Goal: Task Accomplishment & Management: Complete application form

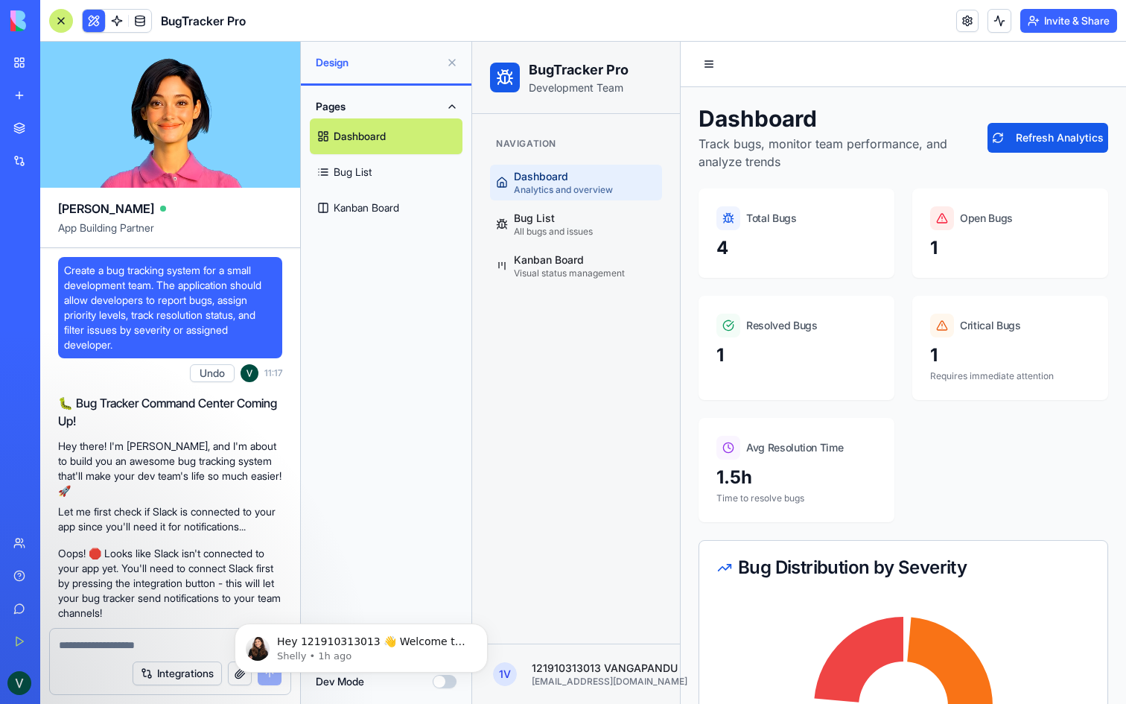
scroll to position [1047, 0]
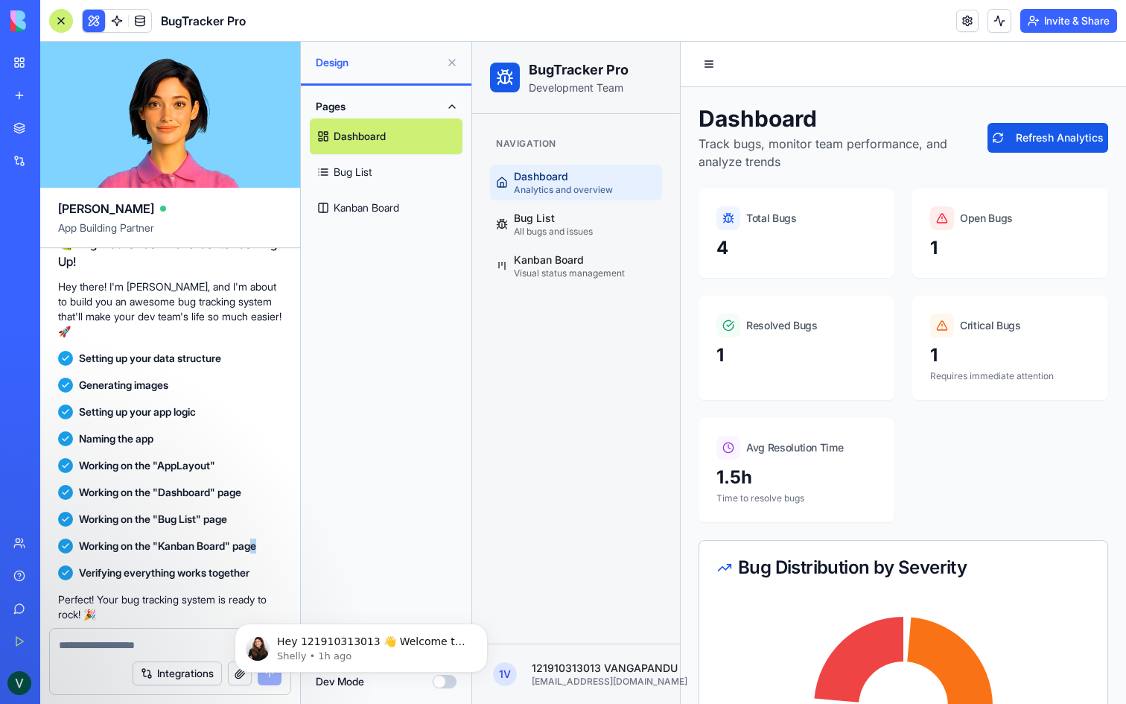
click at [64, 15] on div at bounding box center [61, 21] width 24 height 24
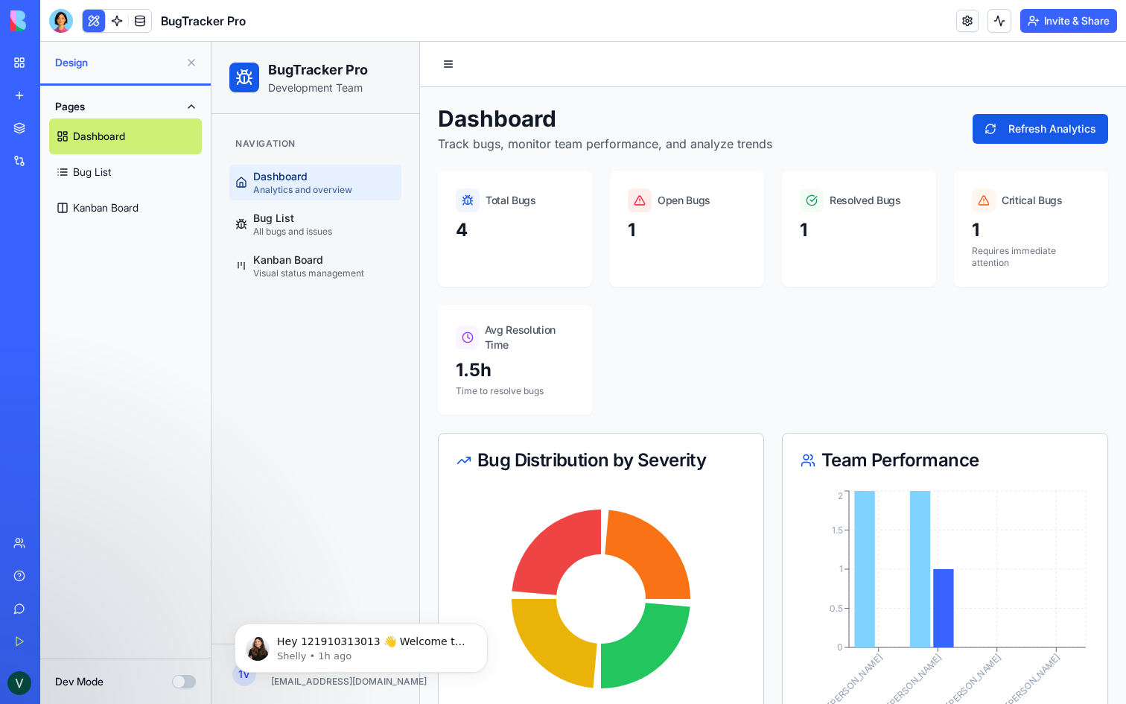
click at [64, 15] on div at bounding box center [61, 21] width 24 height 24
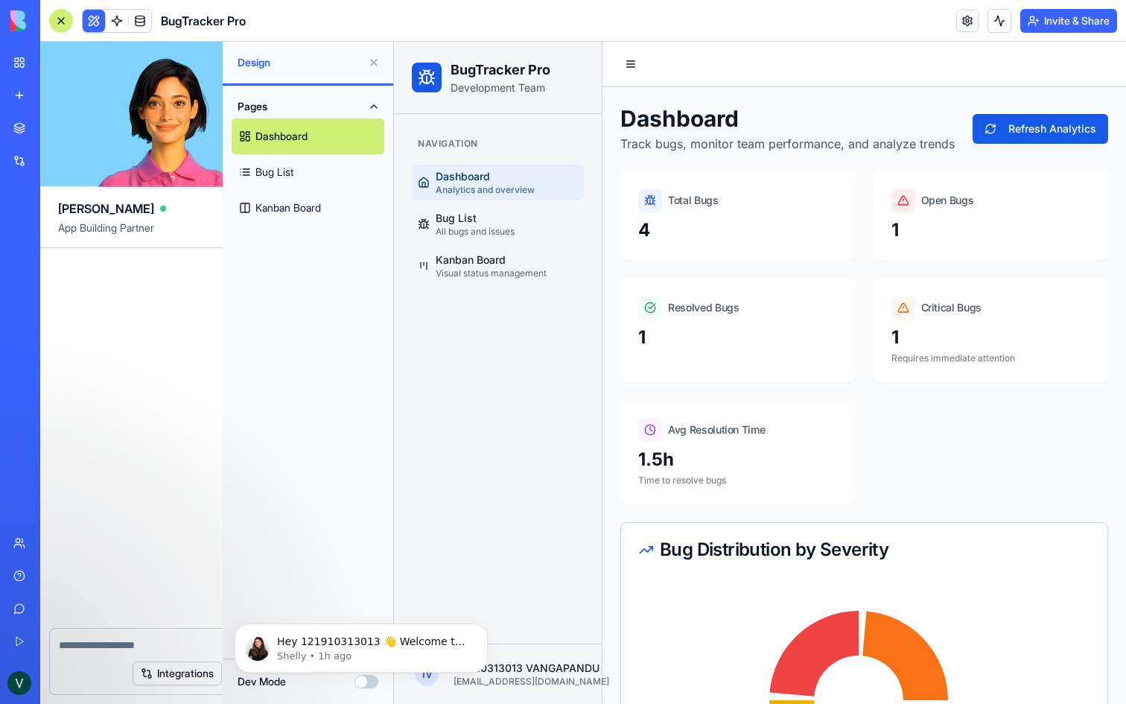
scroll to position [1277, 0]
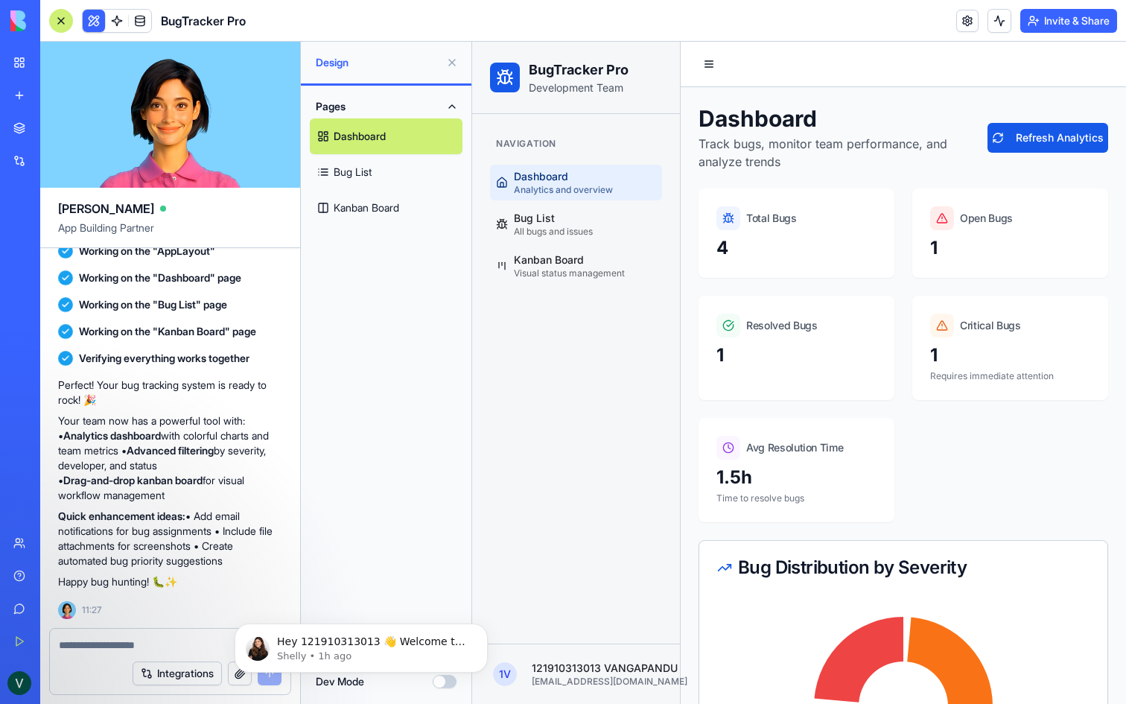
click at [64, 15] on div at bounding box center [61, 21] width 24 height 24
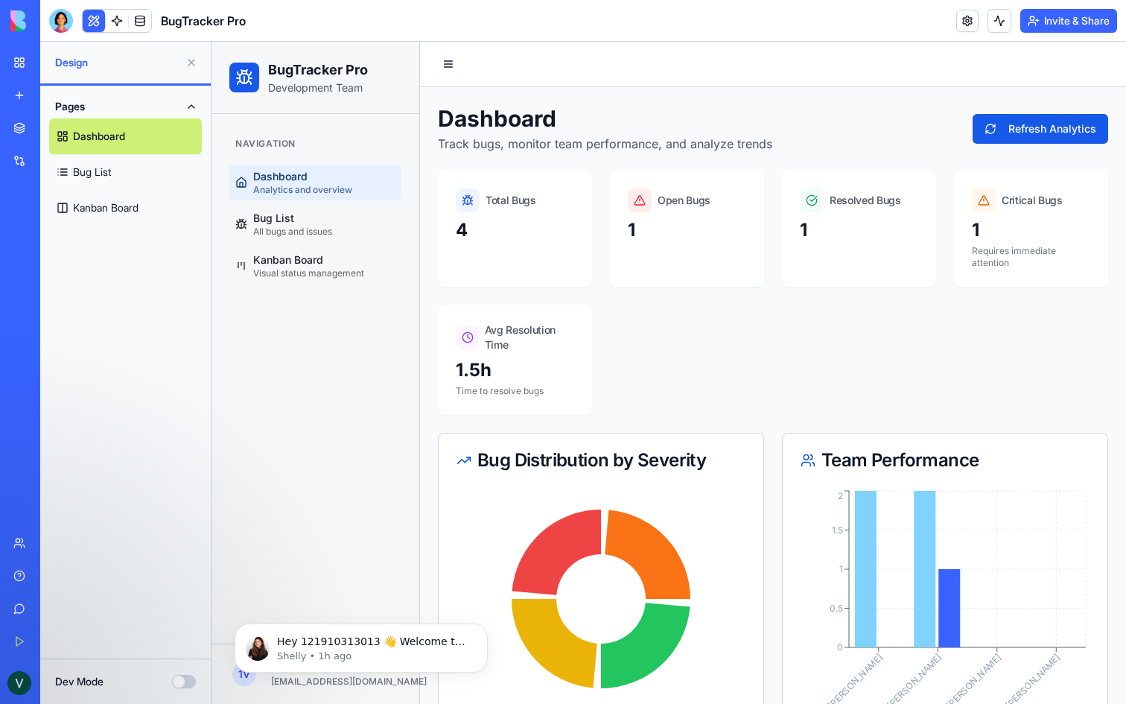
click at [64, 15] on div at bounding box center [61, 21] width 24 height 24
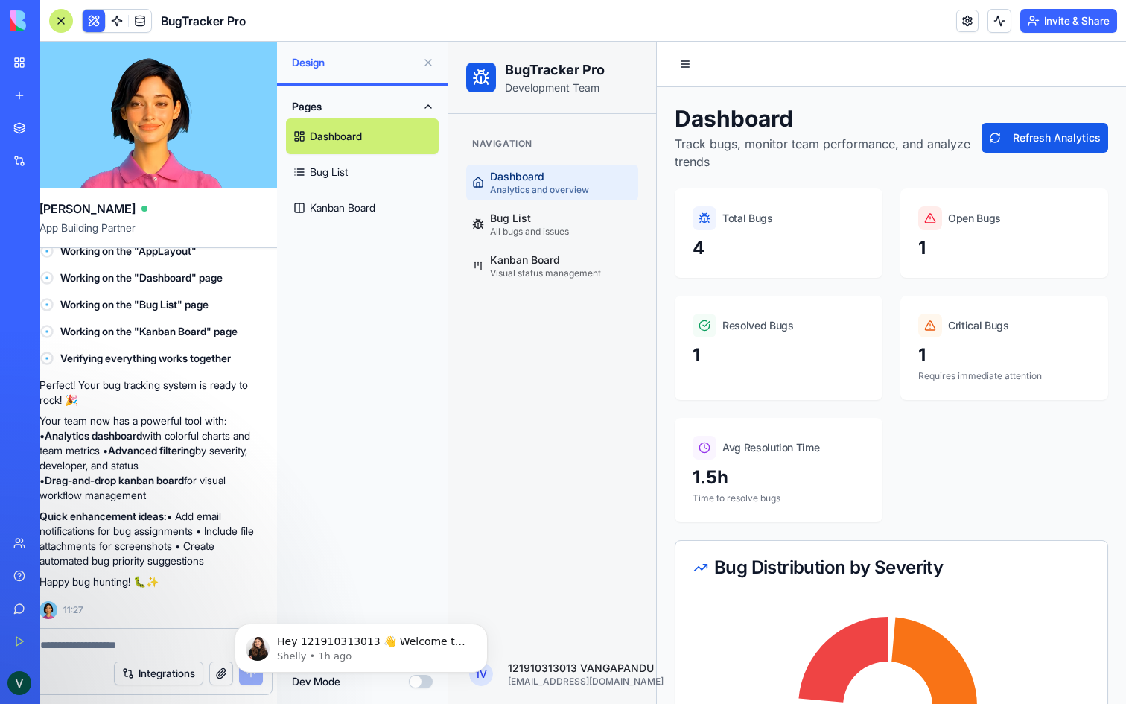
scroll to position [0, 0]
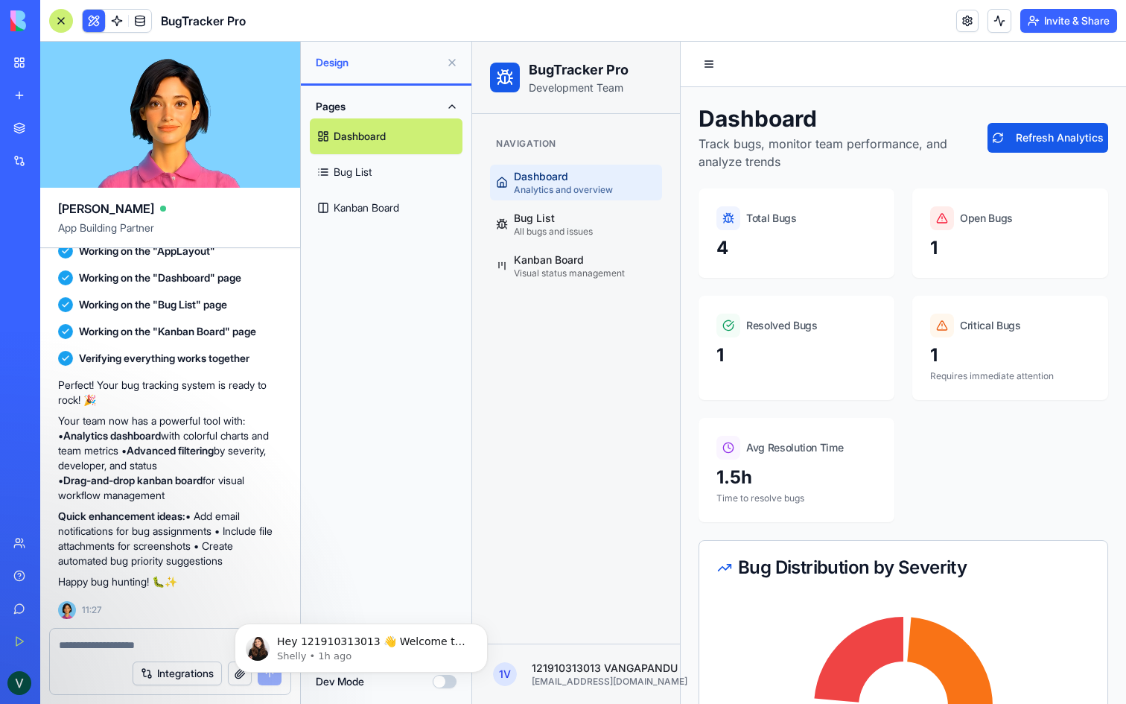
click at [232, 168] on video at bounding box center [170, 115] width 260 height 146
drag, startPoint x: 167, startPoint y: 94, endPoint x: 253, endPoint y: 89, distance: 86.6
click at [253, 89] on video at bounding box center [170, 115] width 260 height 146
click at [55, 210] on div "[PERSON_NAME] App Building Partner" at bounding box center [170, 218] width 260 height 60
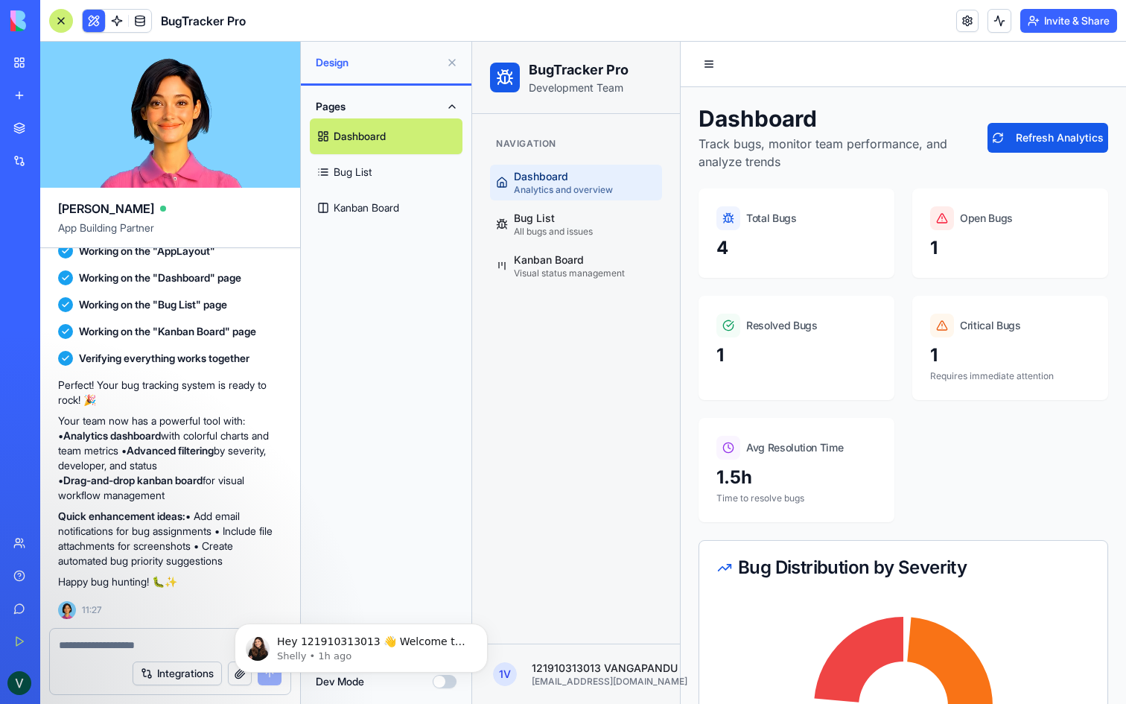
click at [16, 120] on link "Marketplace" at bounding box center [34, 128] width 60 height 30
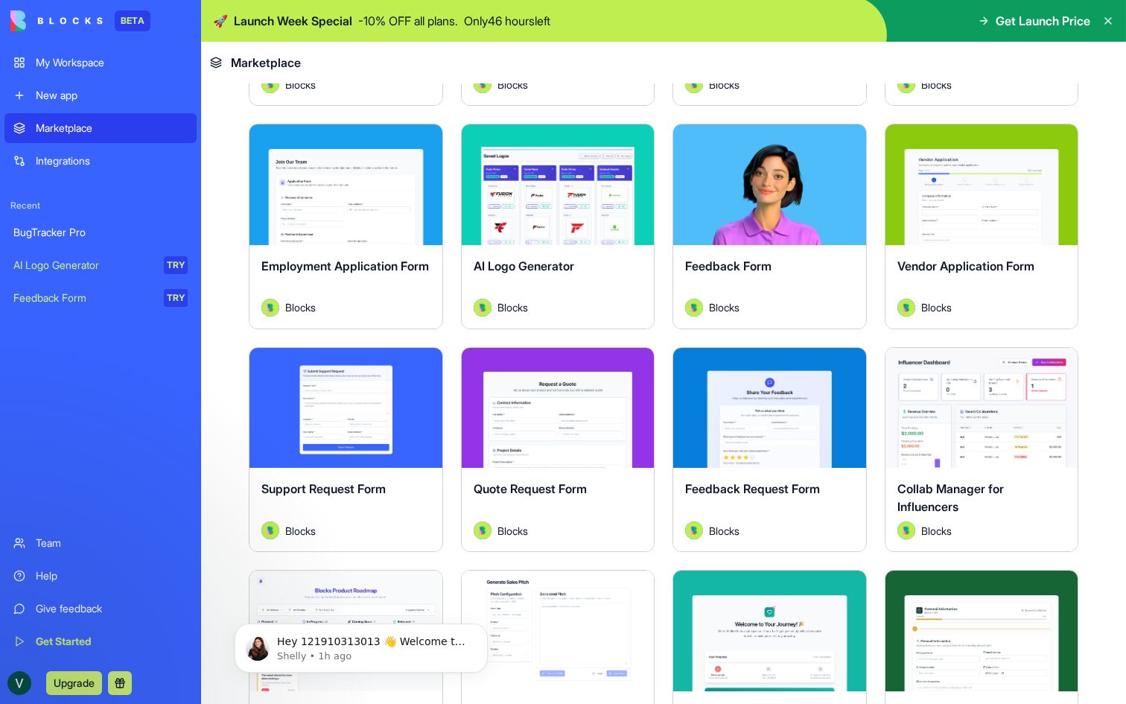
scroll to position [701, 0]
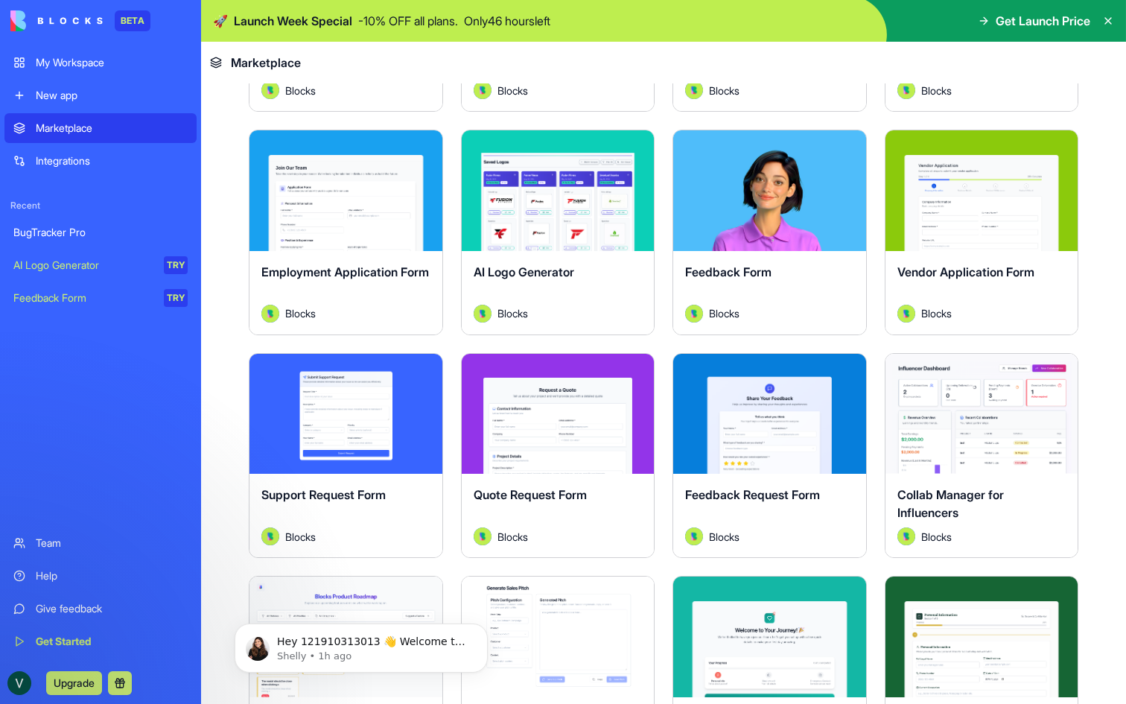
click at [755, 194] on button "Explore" at bounding box center [770, 191] width 112 height 30
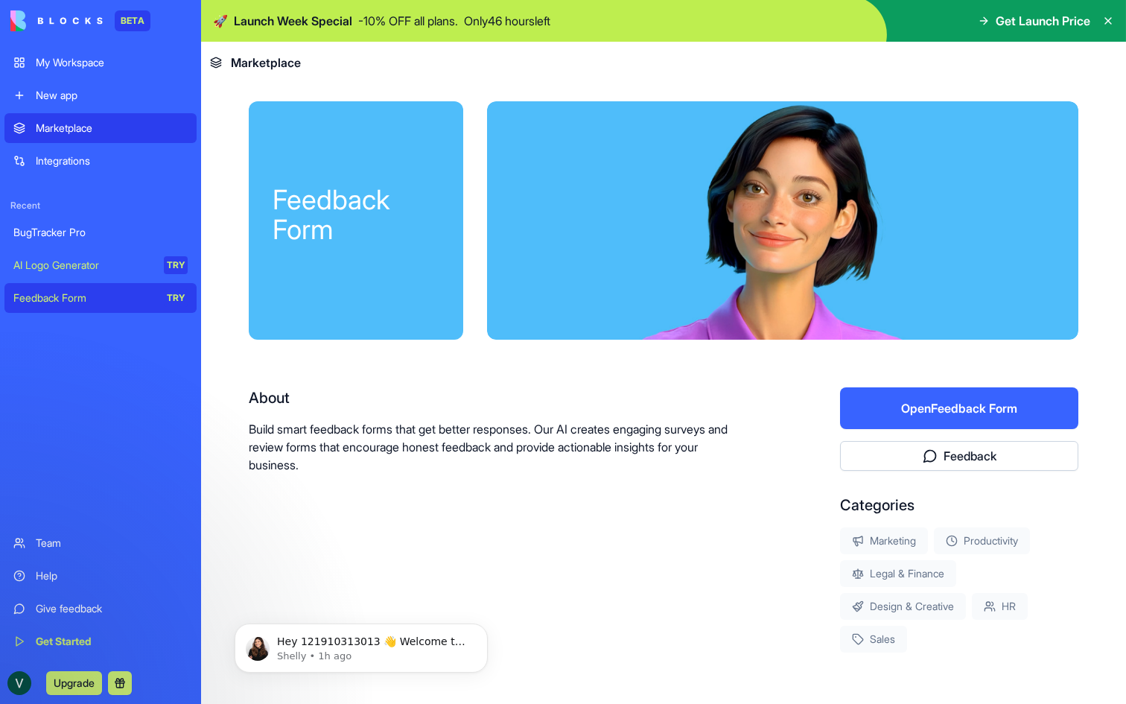
click at [927, 404] on button "Open Feedback Form" at bounding box center [959, 408] width 238 height 42
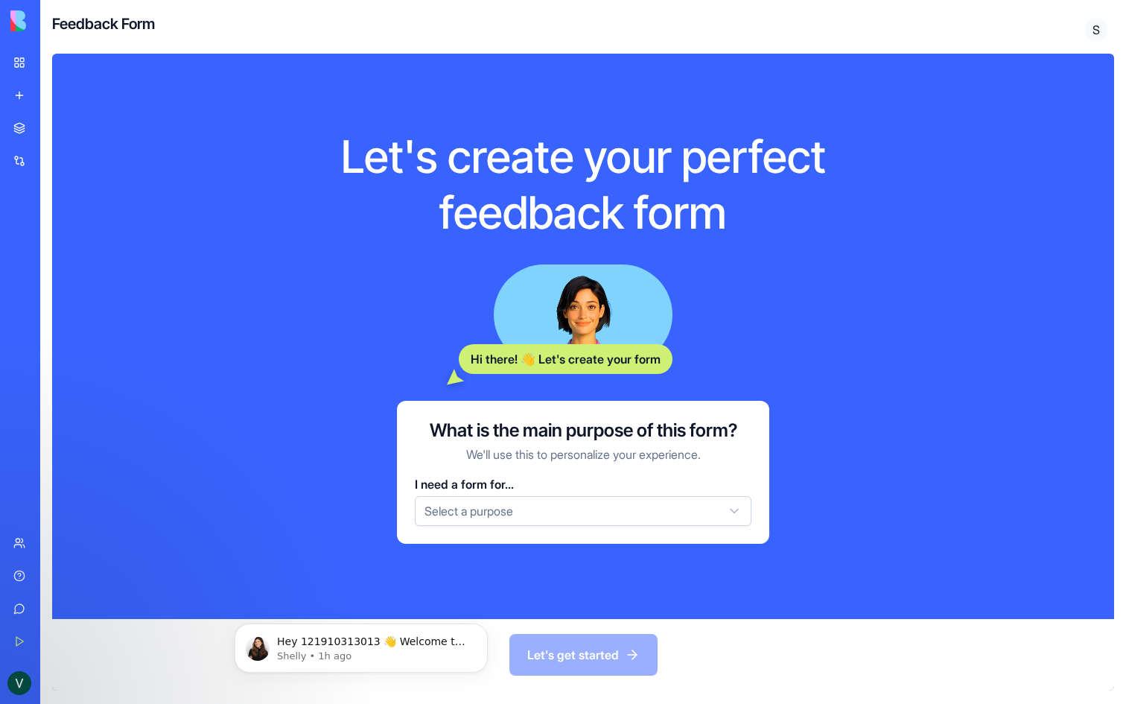
click at [562, 515] on html "BETA My Workspace New app Marketplace Integrations Recent BugTracker Pro AI Log…" at bounding box center [563, 352] width 1126 height 704
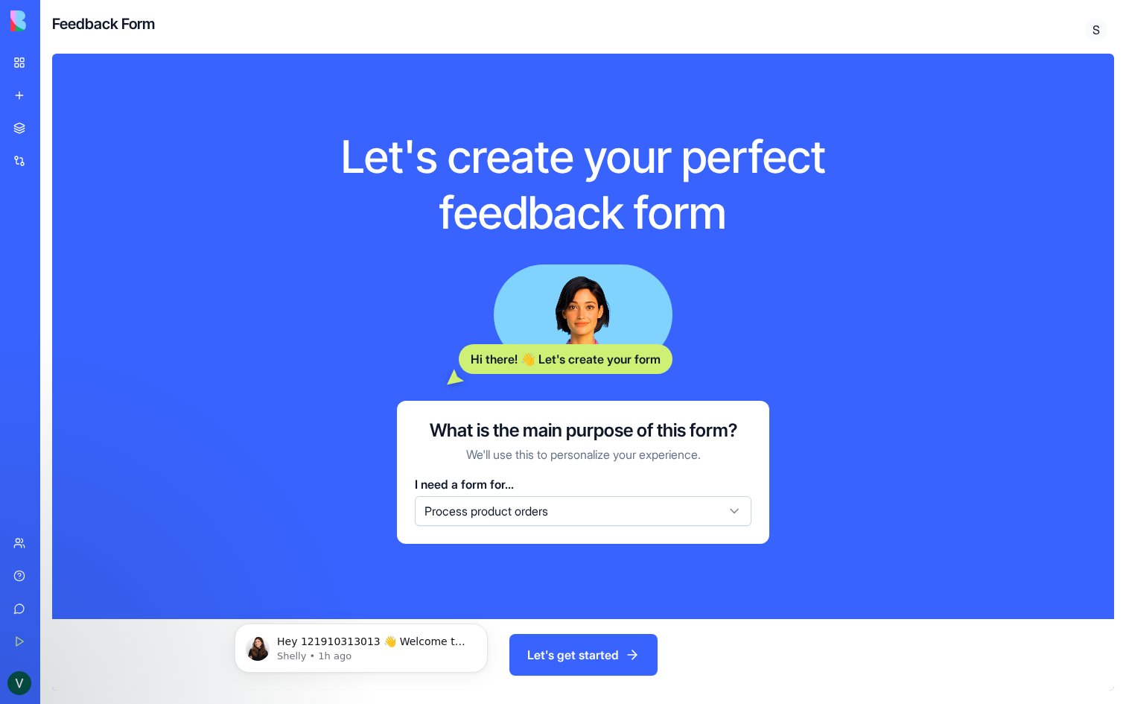
click at [592, 667] on button "Let's get started" at bounding box center [583, 655] width 148 height 42
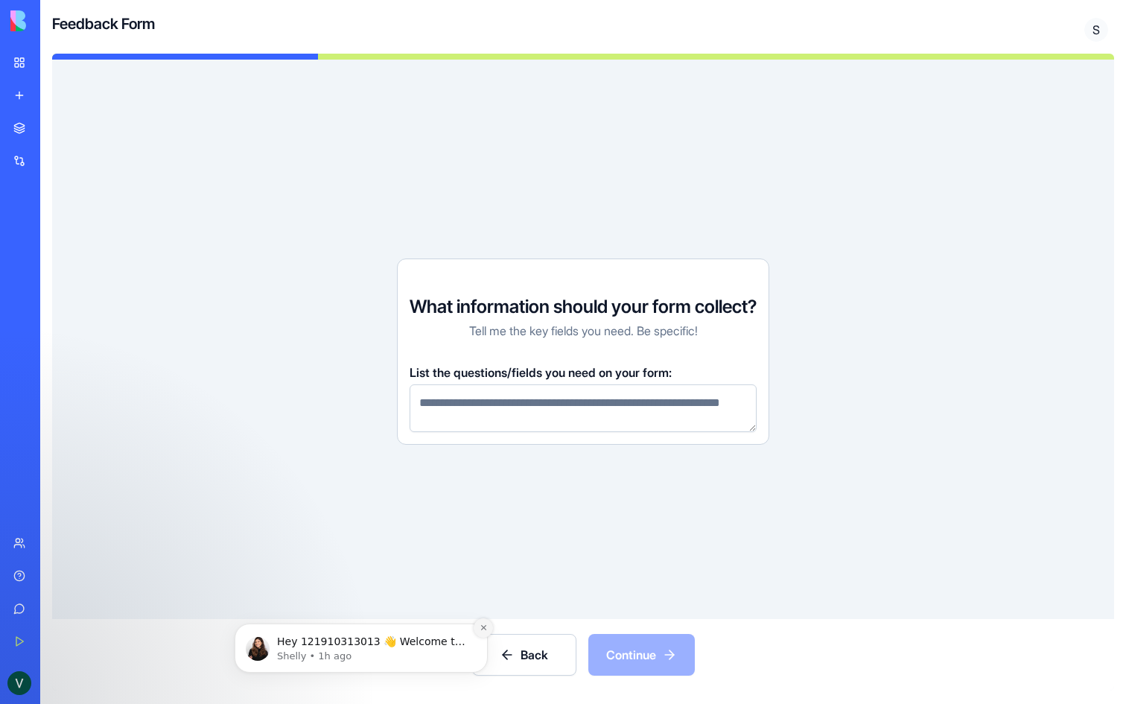
click at [486, 626] on icon "Dismiss notification" at bounding box center [484, 627] width 8 height 8
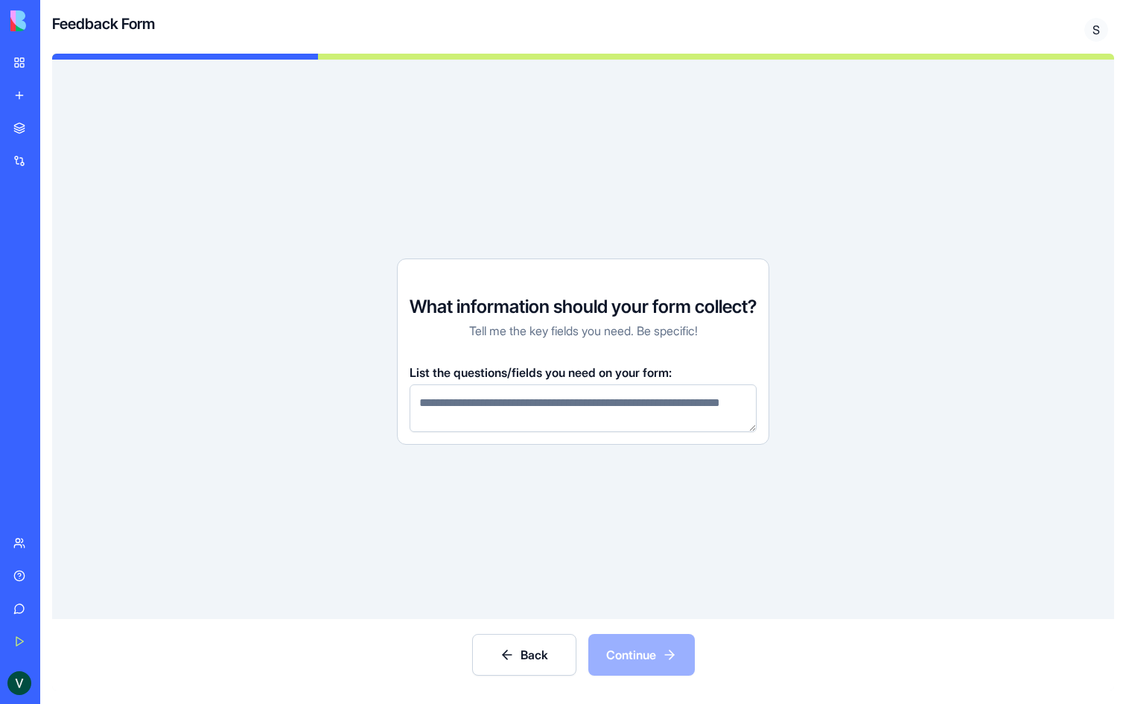
click at [533, 403] on textarea at bounding box center [583, 408] width 347 height 48
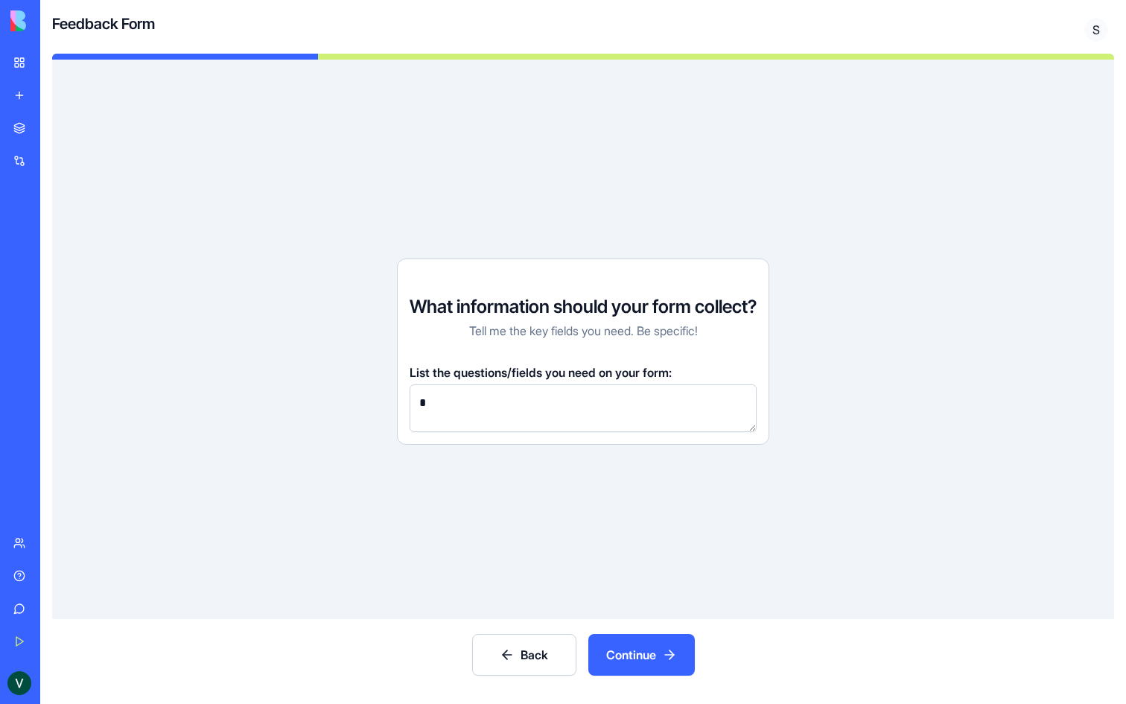
type textarea "*"
click at [650, 647] on button "Continue" at bounding box center [641, 655] width 107 height 42
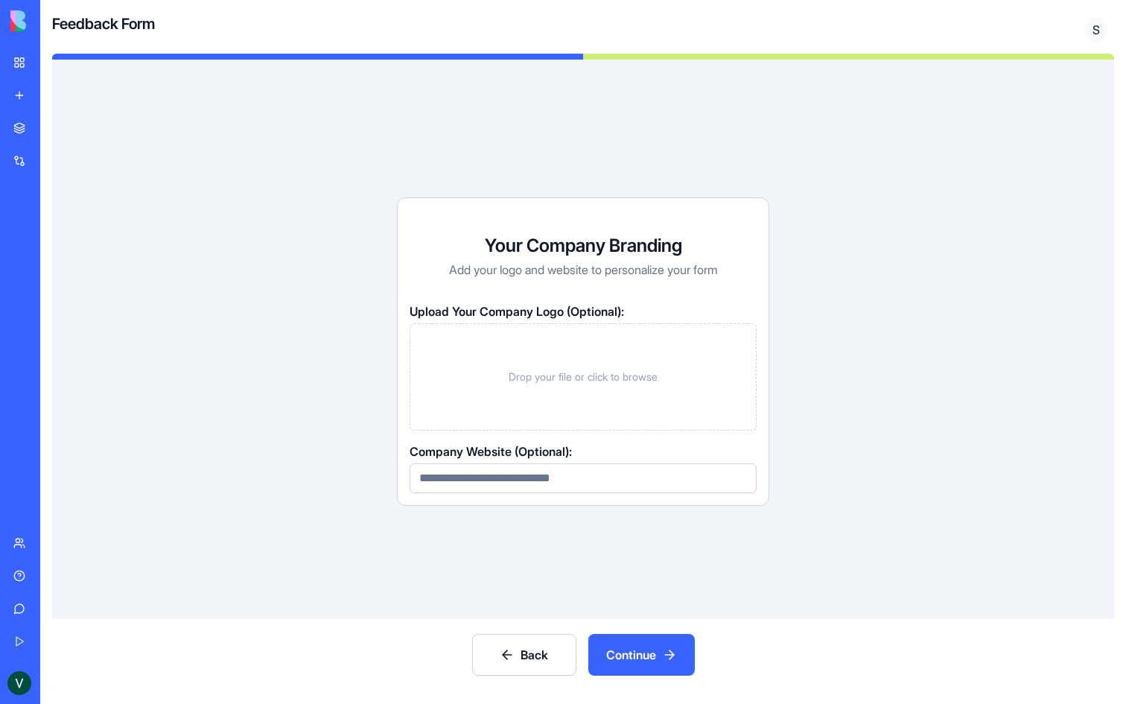
click at [518, 402] on div "Drop your file or click to browse" at bounding box center [583, 376] width 347 height 107
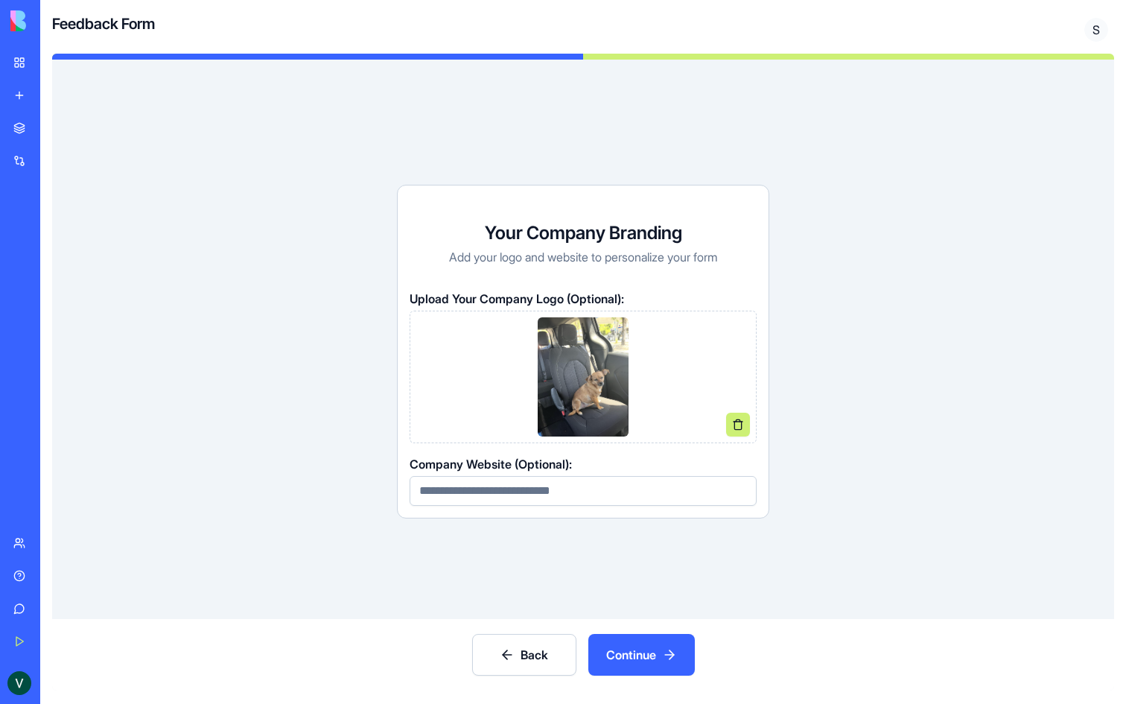
click at [644, 650] on button "Continue" at bounding box center [641, 655] width 107 height 42
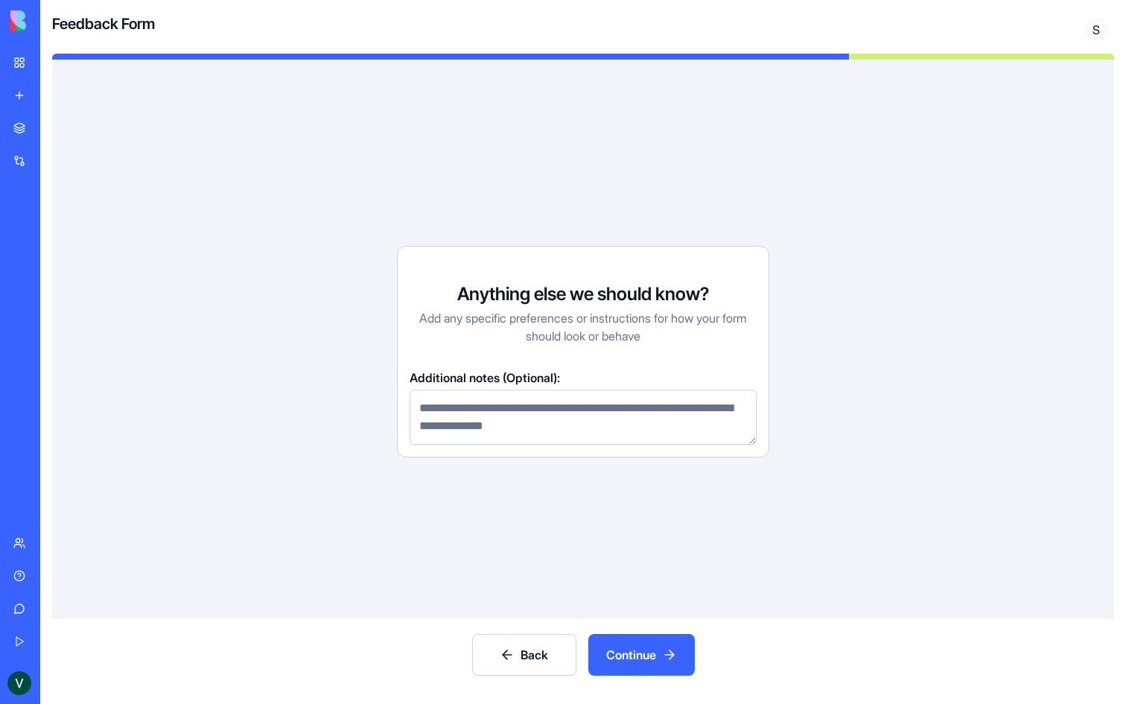
click at [524, 426] on textarea at bounding box center [583, 417] width 347 height 55
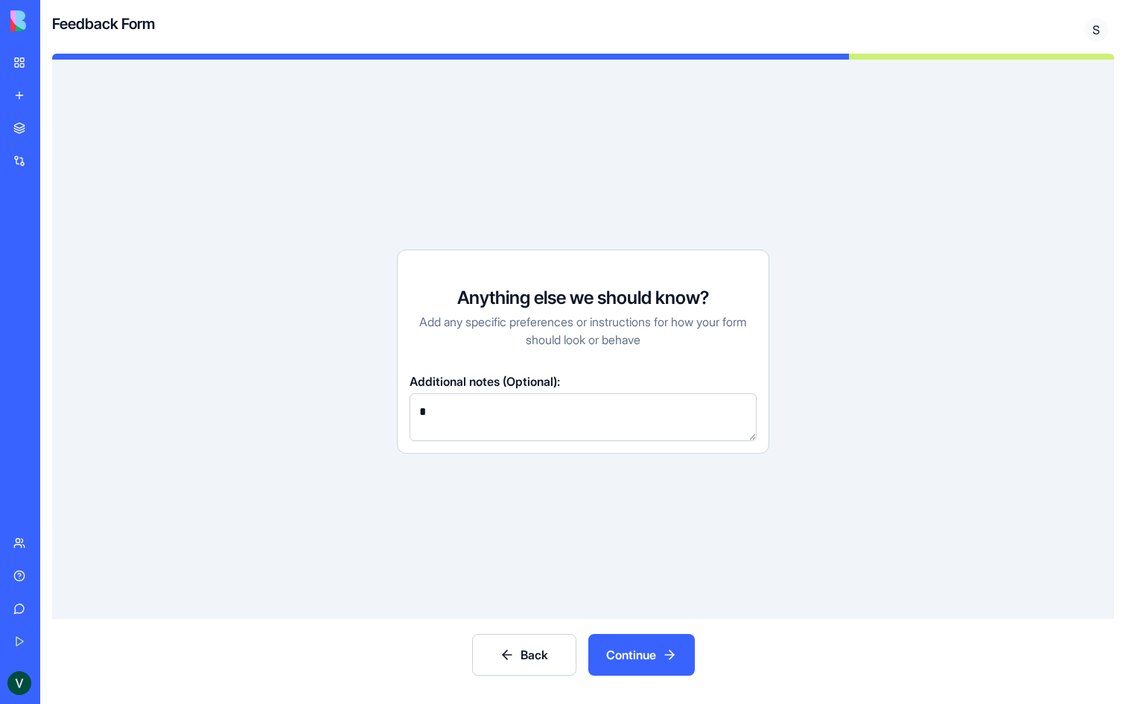
type textarea "*"
click at [633, 647] on button "Continue" at bounding box center [641, 655] width 107 height 42
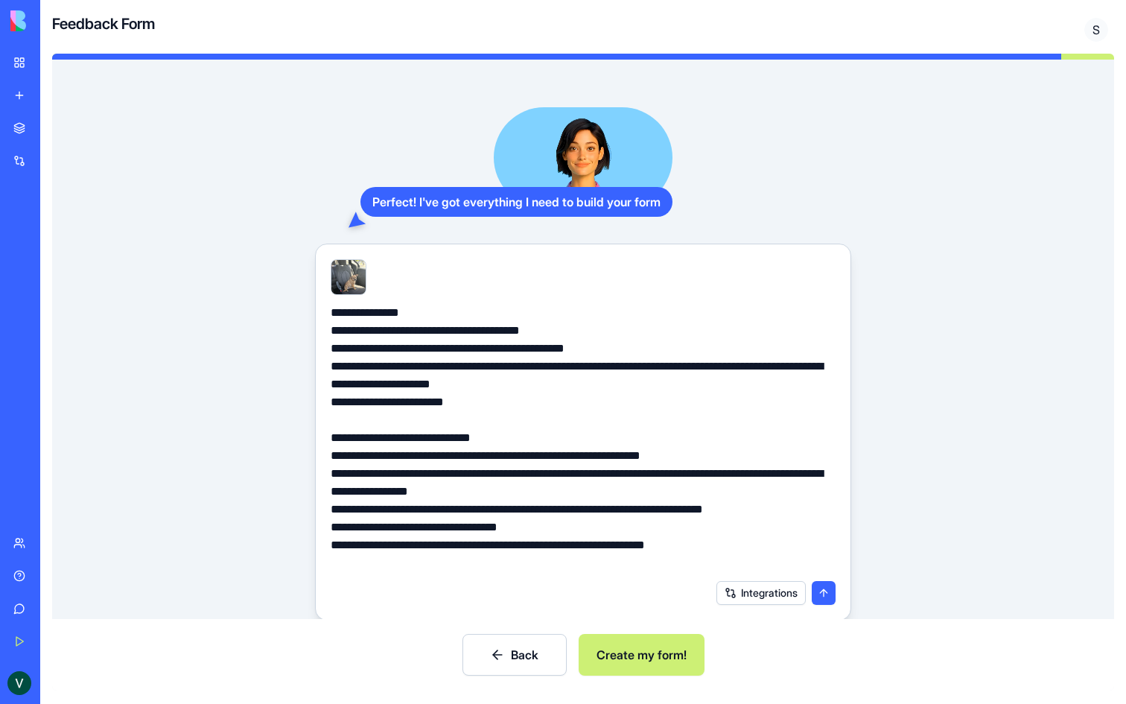
scroll to position [18, 0]
click at [652, 652] on button "Create my form!" at bounding box center [642, 655] width 126 height 42
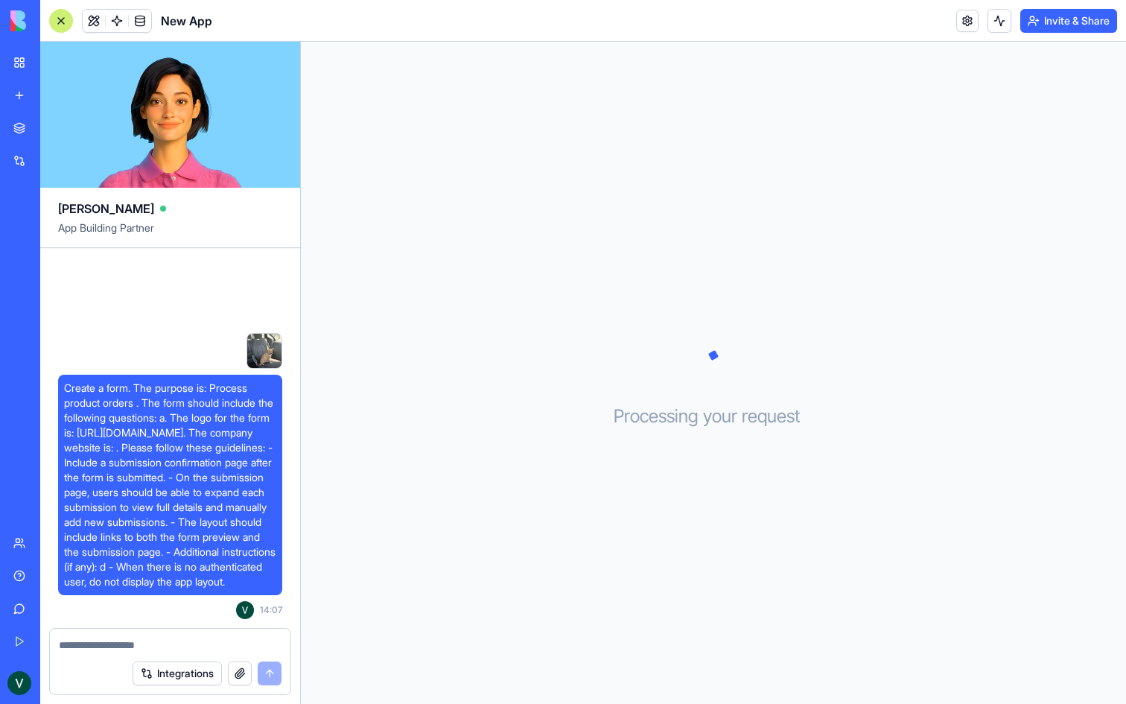
click at [271, 333] on div at bounding box center [265, 351] width 36 height 36
drag, startPoint x: 156, startPoint y: 110, endPoint x: 333, endPoint y: 115, distance: 177.3
click at [327, 113] on div "[PERSON_NAME] App Building Partner Create a form. The purpose is: Process produ…" at bounding box center [583, 373] width 1086 height 662
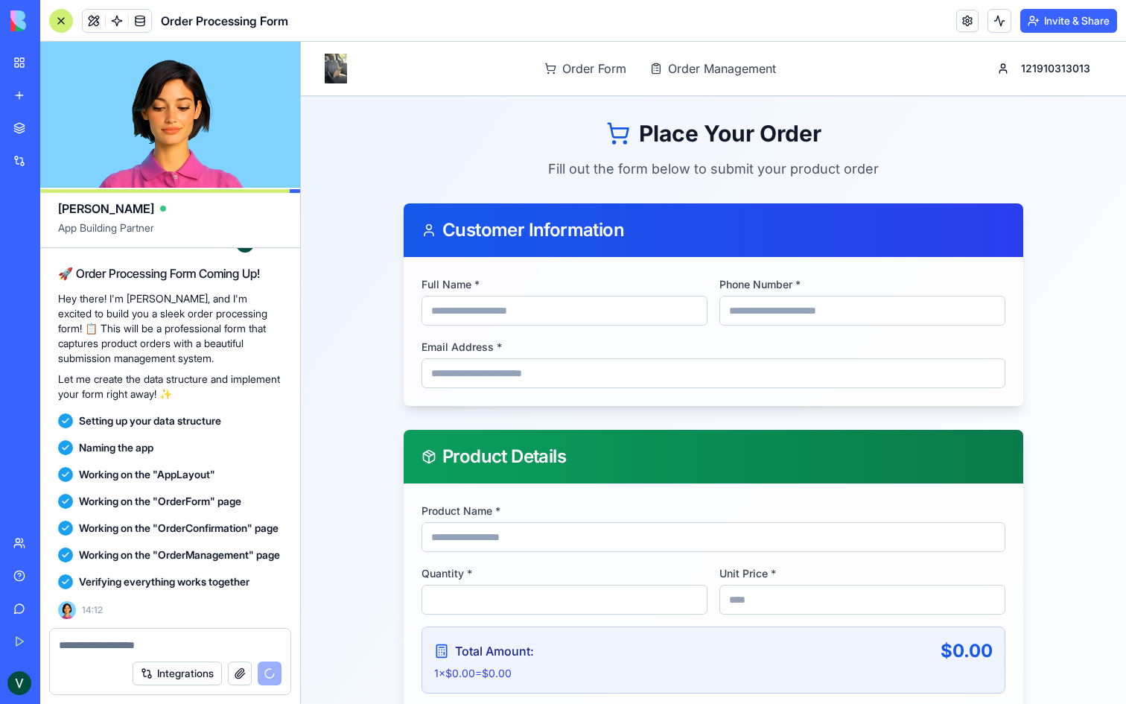
drag, startPoint x: 174, startPoint y: 112, endPoint x: 179, endPoint y: 96, distance: 17.0
click at [180, 96] on video at bounding box center [170, 115] width 260 height 146
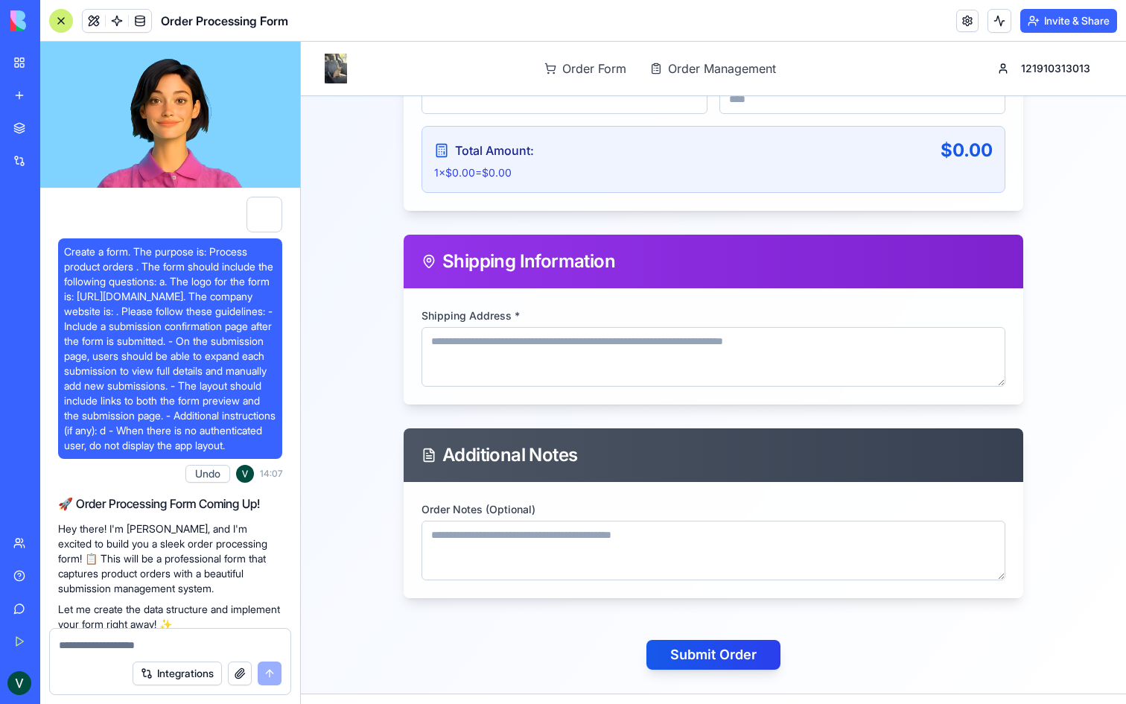
scroll to position [542, 0]
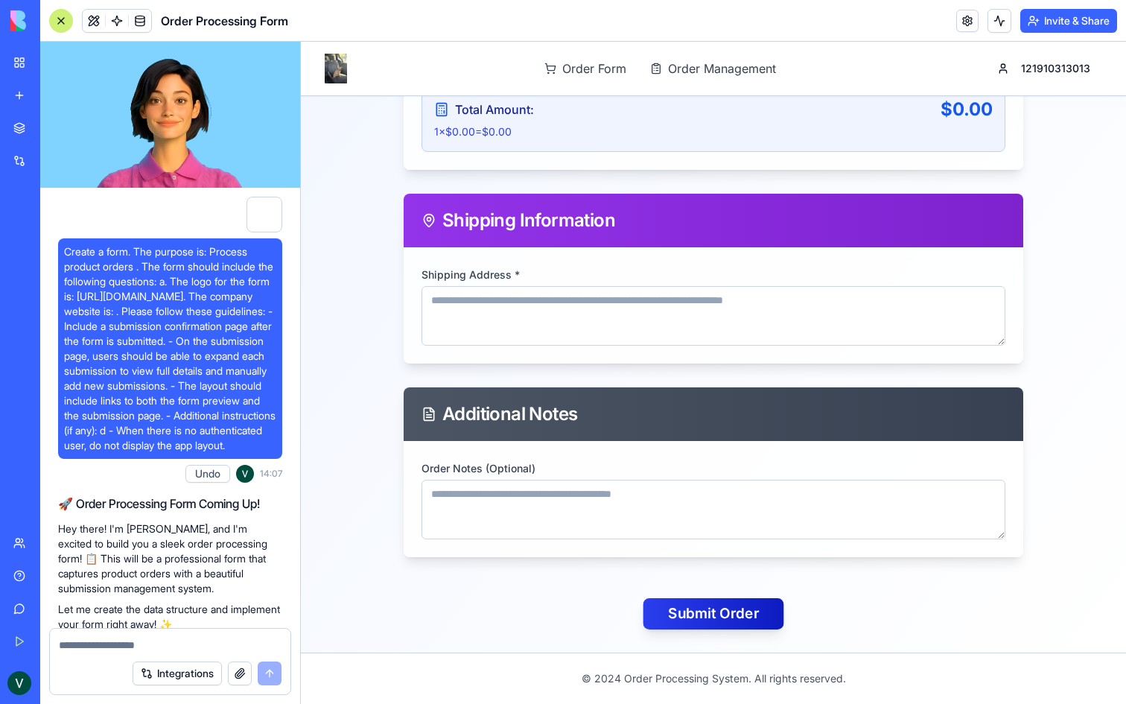
click at [673, 622] on button "Submit Order" at bounding box center [714, 613] width 141 height 31
click at [671, 620] on button "Submit Order" at bounding box center [714, 613] width 141 height 31
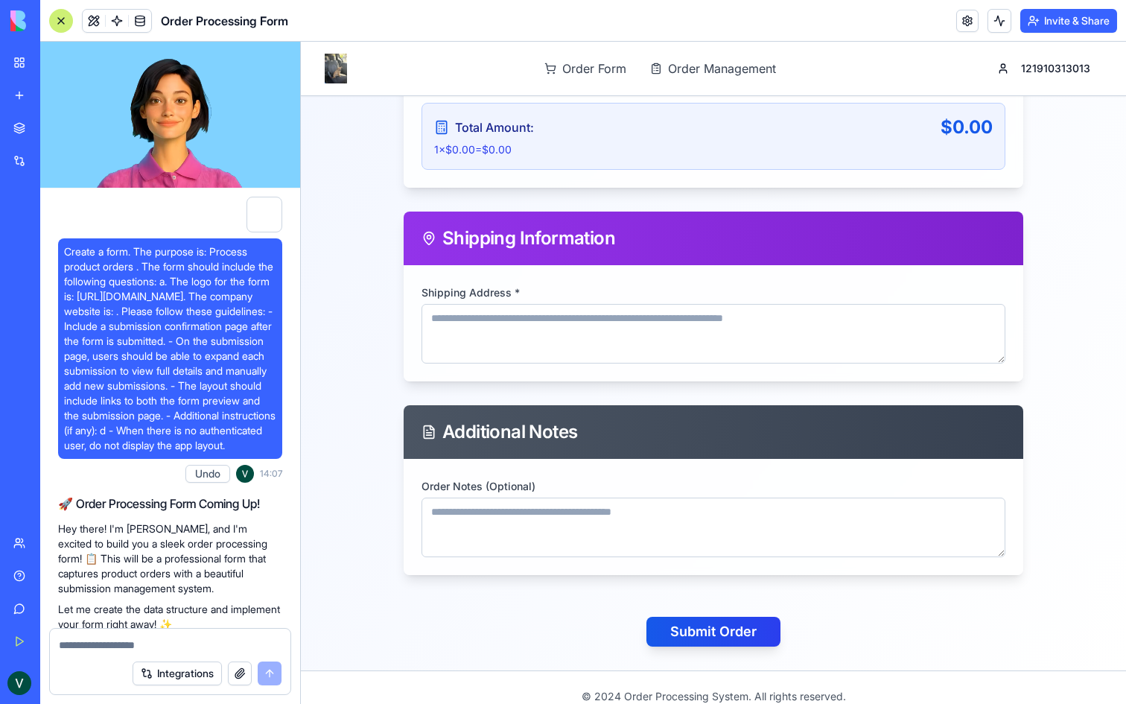
click at [676, 81] on div "Order Form Order Management 121910313013" at bounding box center [714, 69] width 778 height 54
click at [669, 55] on div "Order Form Order Management 121910313013" at bounding box center [714, 69] width 778 height 54
click at [676, 67] on span "Order Management" at bounding box center [722, 69] width 108 height 18
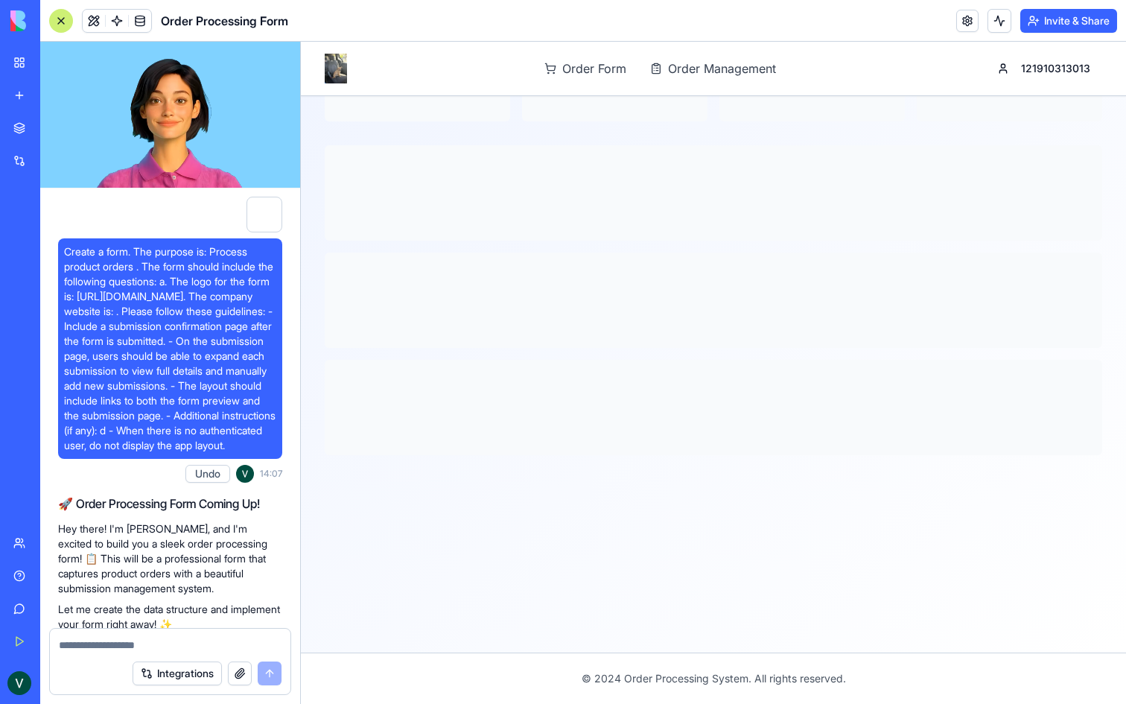
scroll to position [106, 0]
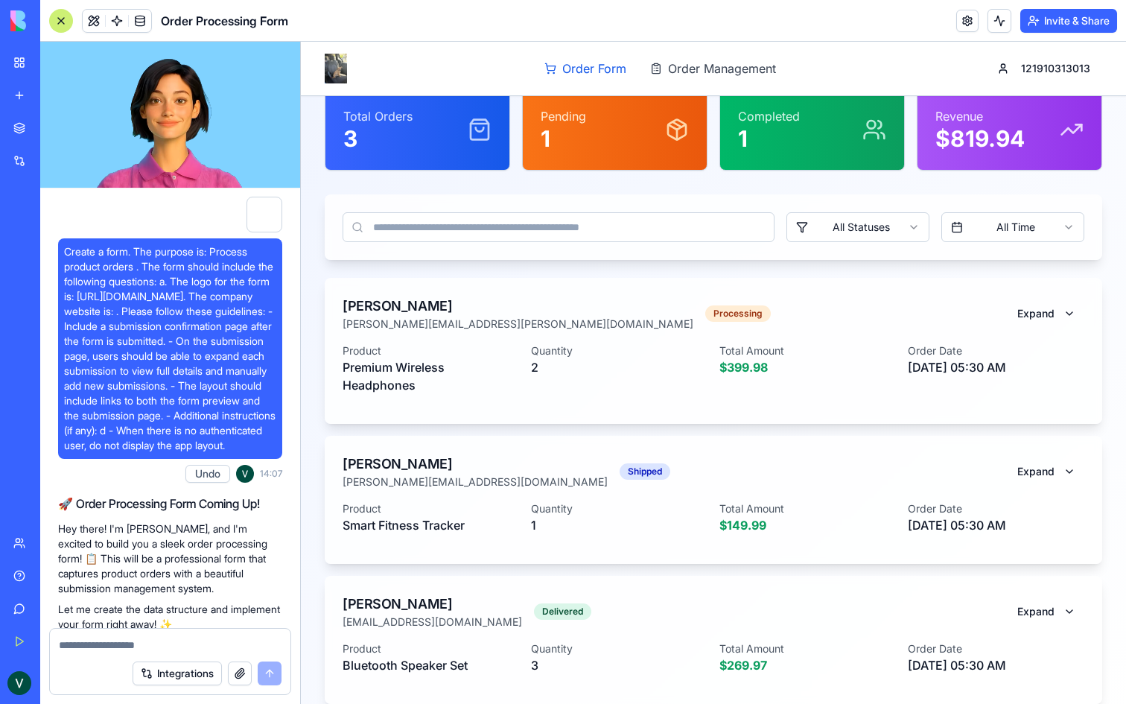
scroll to position [181, 0]
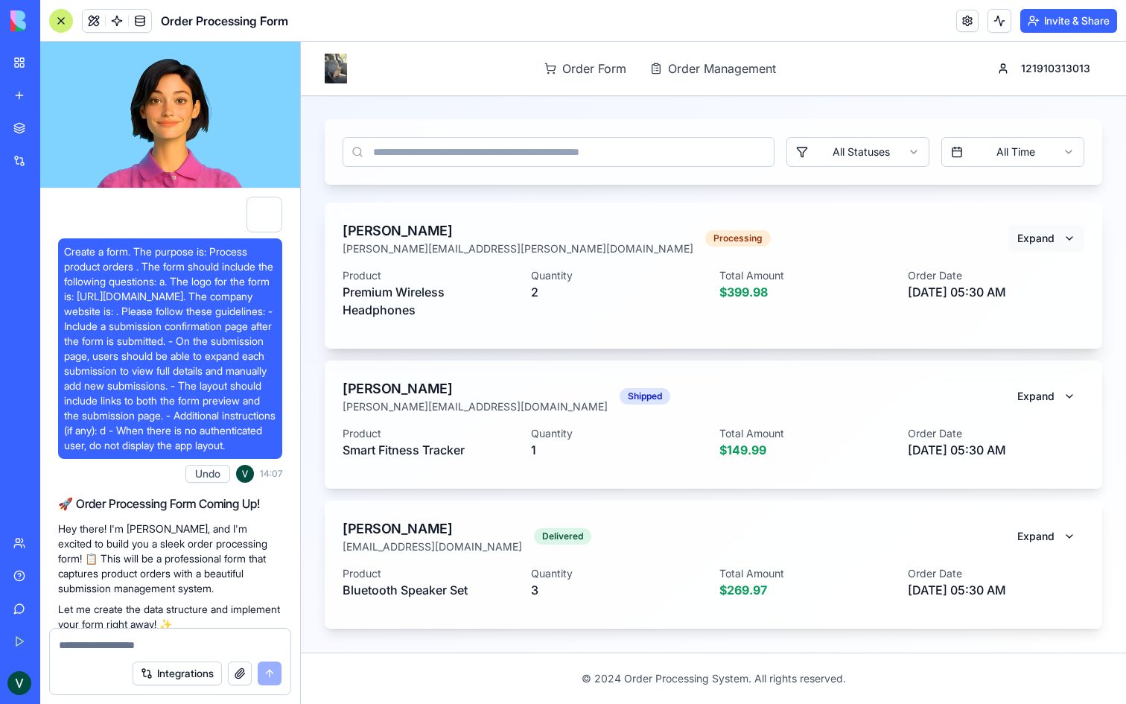
click at [1039, 241] on span "Expand" at bounding box center [1035, 238] width 37 height 15
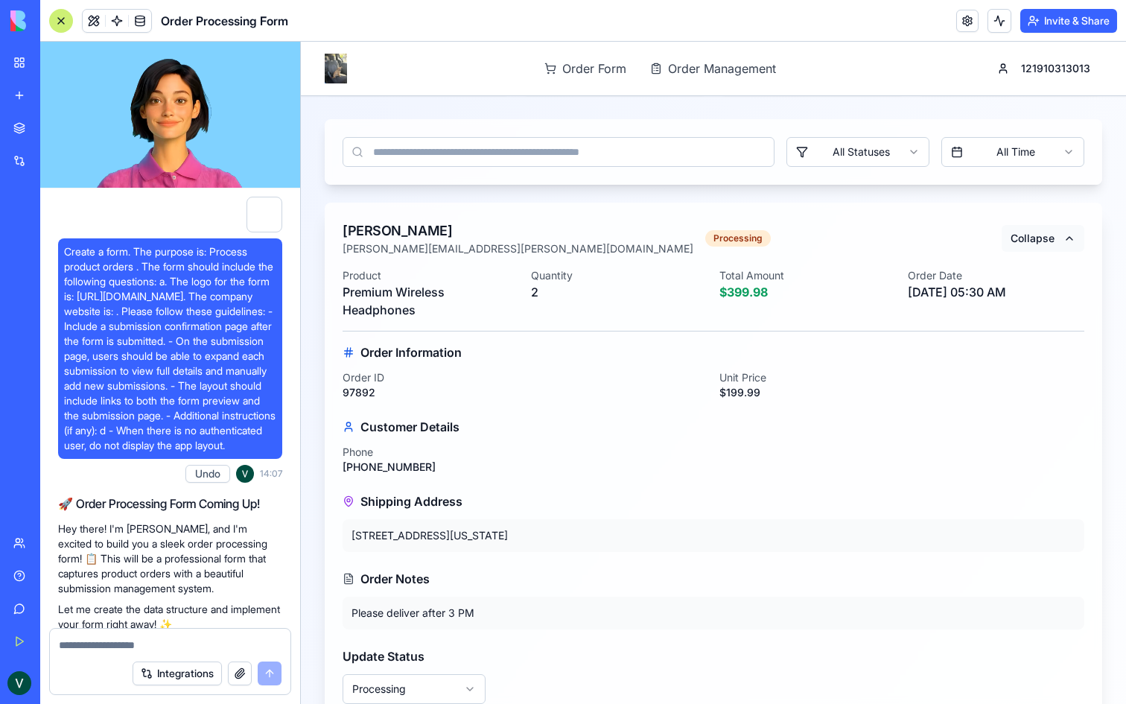
click at [1039, 241] on span "Collapse" at bounding box center [1033, 238] width 44 height 15
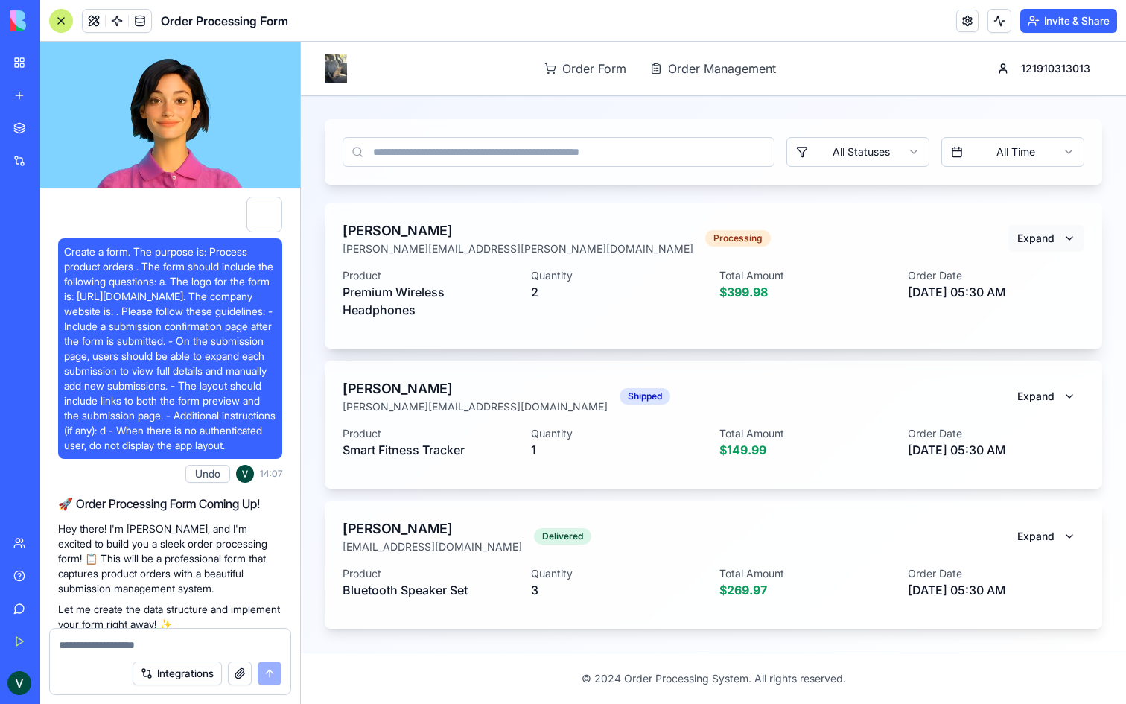
click at [1039, 241] on span "Expand" at bounding box center [1035, 238] width 37 height 15
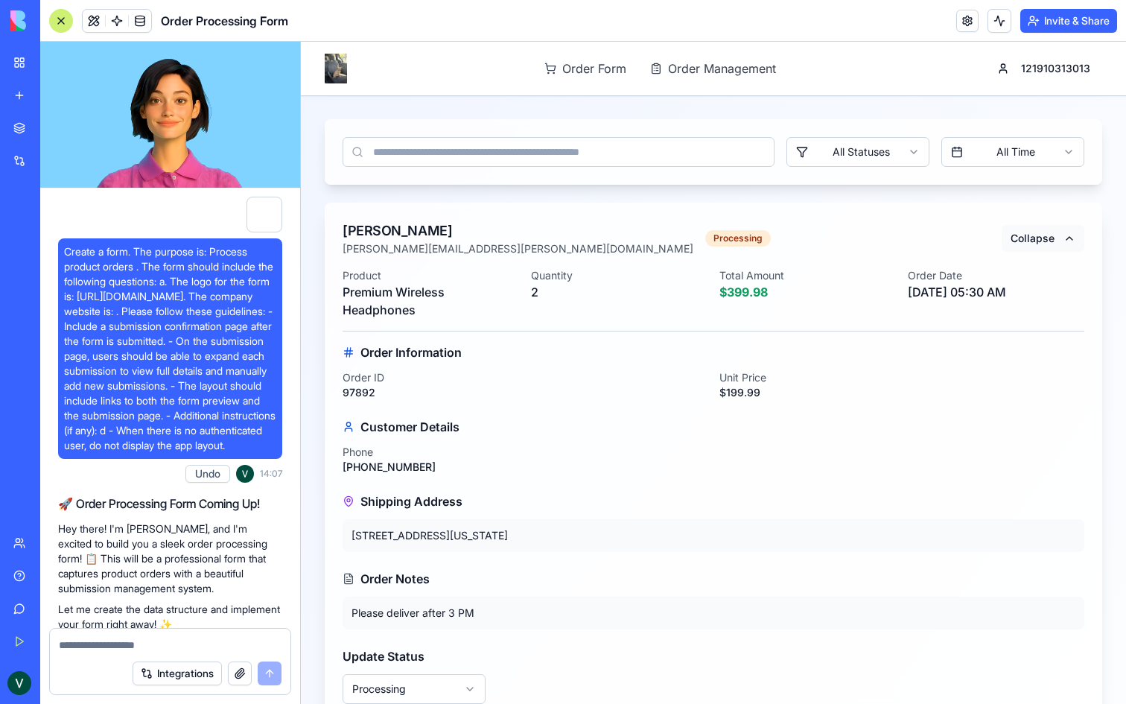
click at [1039, 241] on span "Collapse" at bounding box center [1033, 238] width 44 height 15
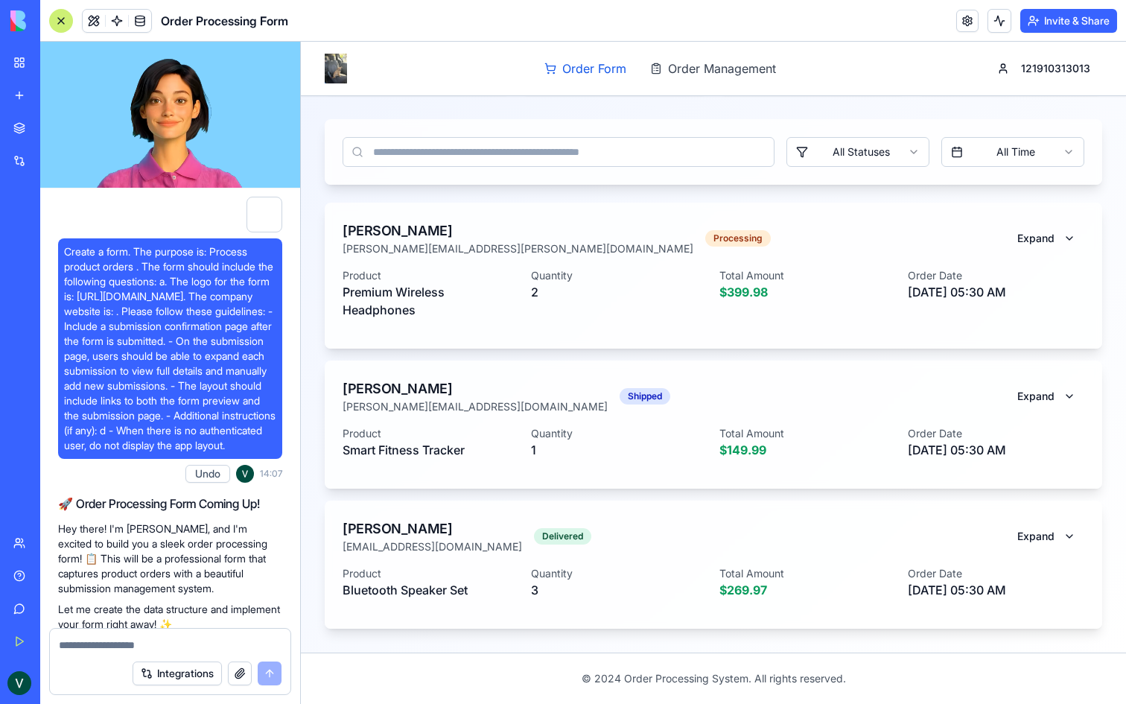
click at [604, 72] on span "Order Form" at bounding box center [594, 69] width 64 height 18
